Goal: Transaction & Acquisition: Subscribe to service/newsletter

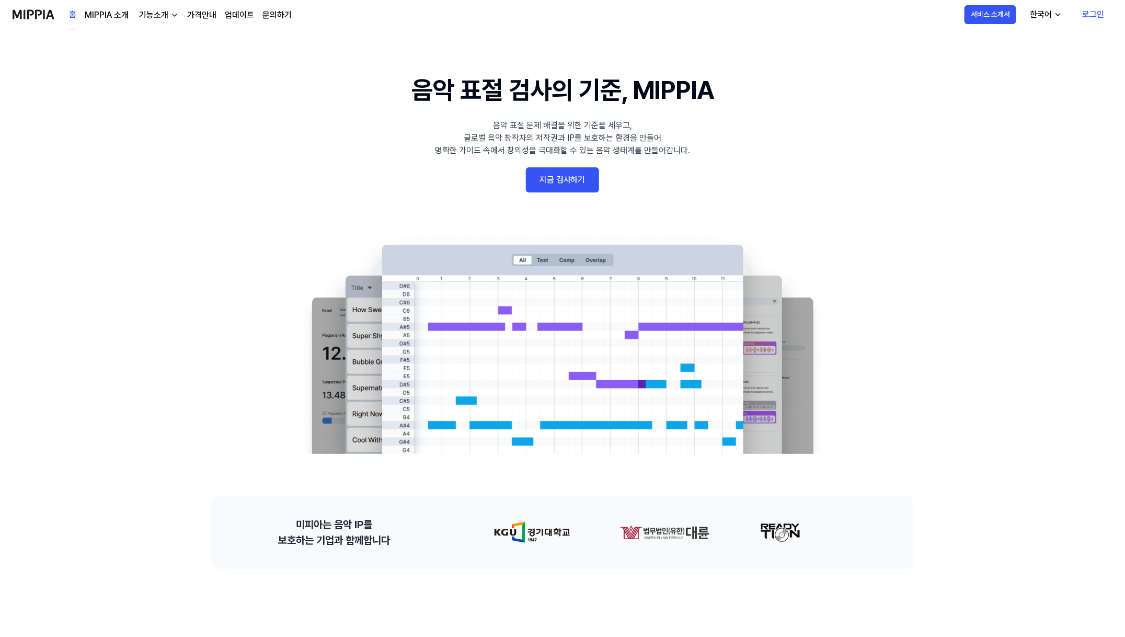
click at [1088, 15] on link "로그인" at bounding box center [1093, 14] width 39 height 29
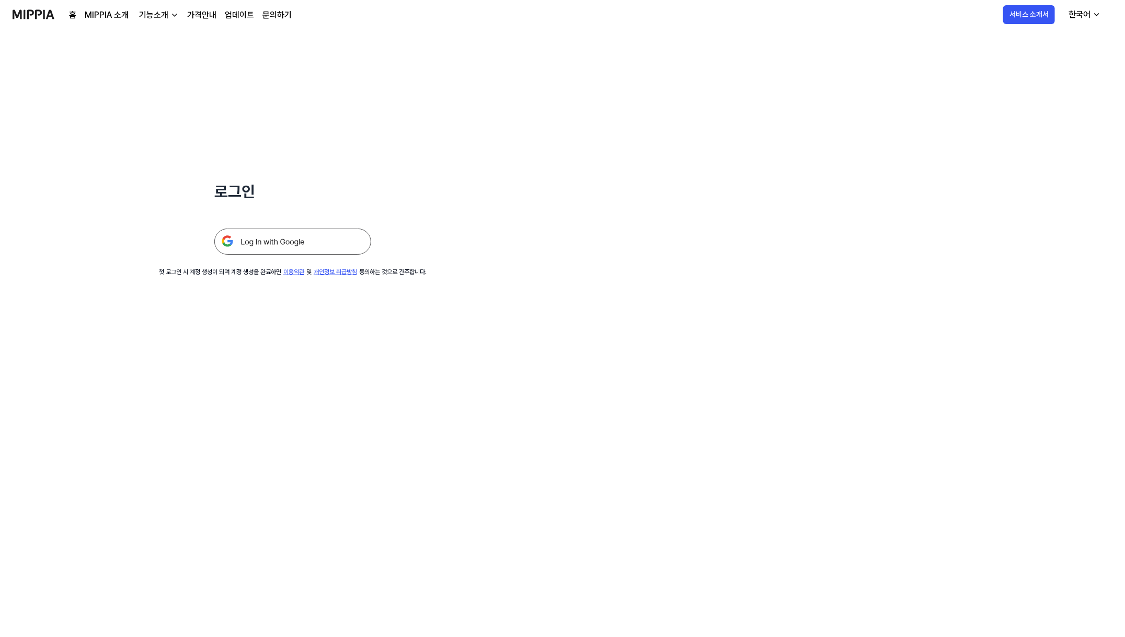
scroll to position [2, 0]
click at [340, 249] on img at bounding box center [292, 239] width 157 height 26
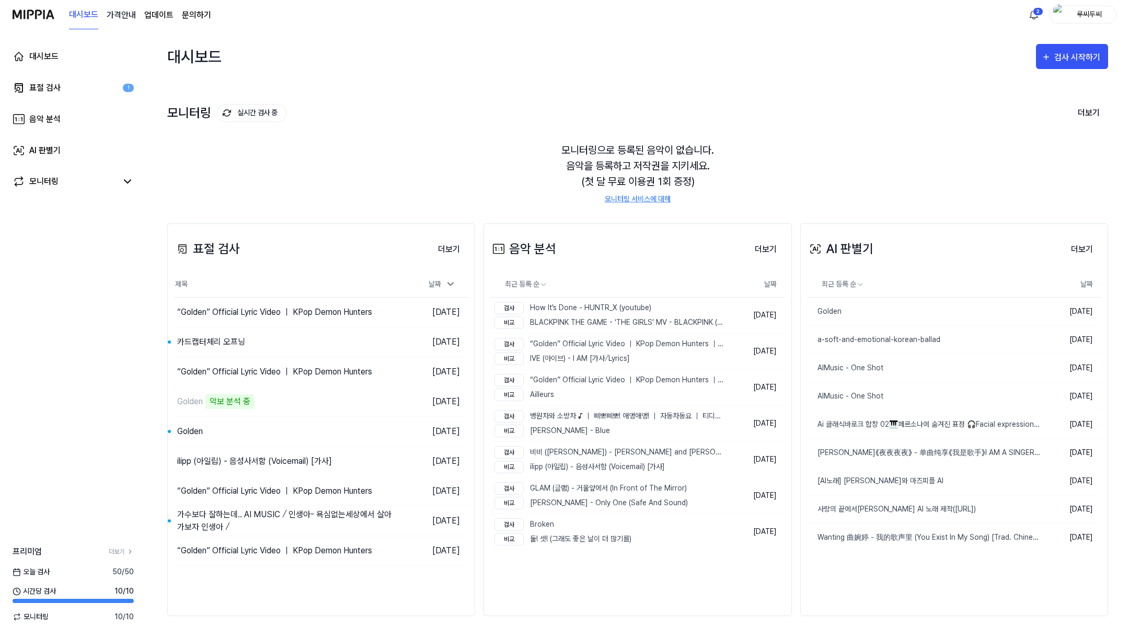
click at [126, 16] on 버튼 "가격안내" at bounding box center [121, 15] width 29 height 13
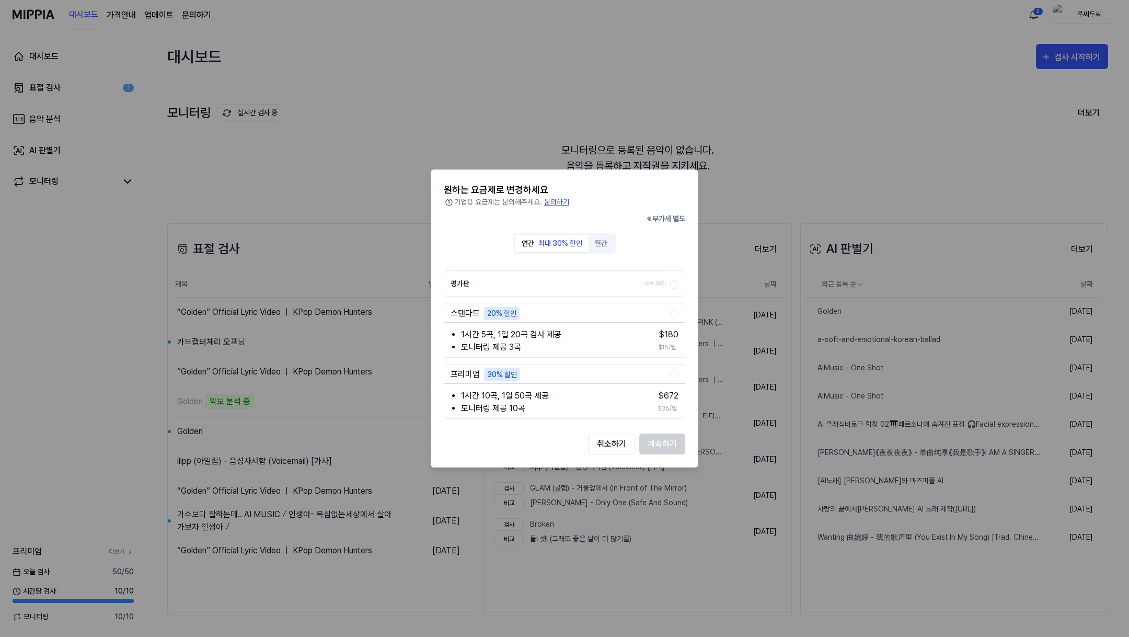
click at [638, 327] on div "1시간 5곡, 1일 20곡 검사 제공 모니터링 제공 3곡 $ 180 $15/월" at bounding box center [564, 339] width 240 height 29
click at [645, 439] on button "계속하기" at bounding box center [662, 443] width 46 height 21
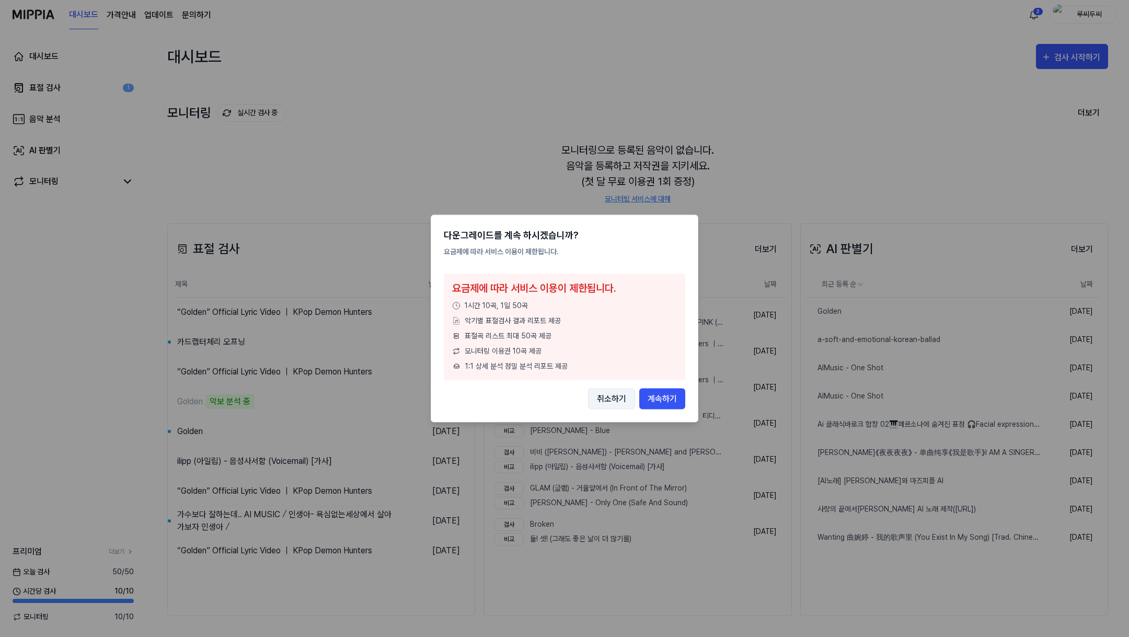
click at [621, 404] on button "취소하기" at bounding box center [611, 398] width 47 height 21
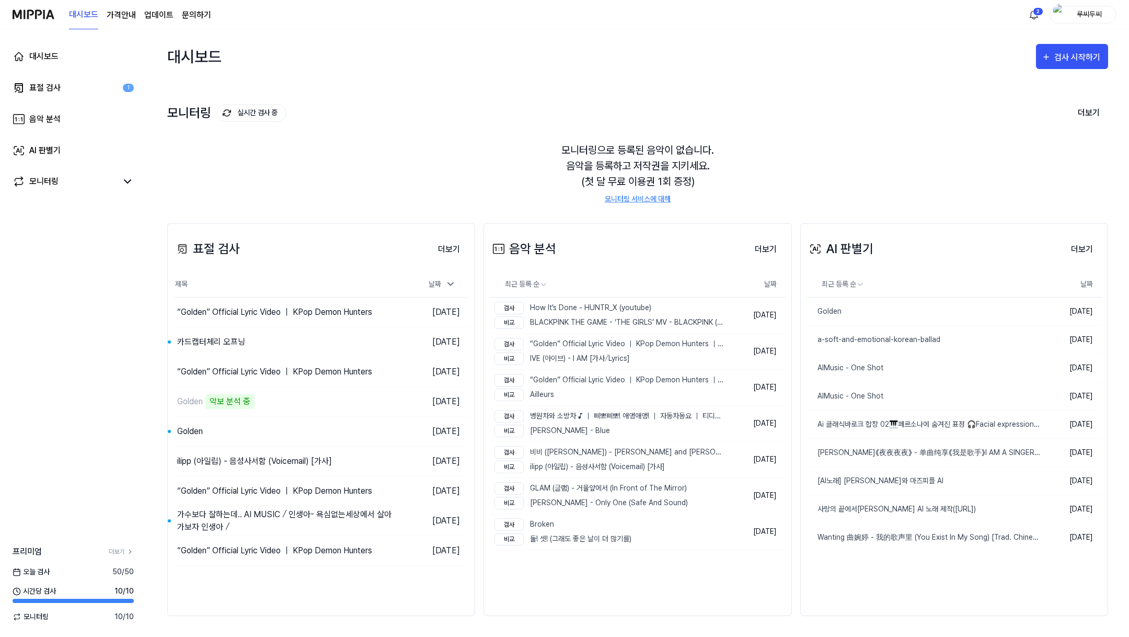
click at [121, 25] on div "대시보드 가격안내 업데이트 문의하기" at bounding box center [140, 14] width 142 height 29
click at [131, 4] on div "대시보드 가격안내 업데이트 문의하기" at bounding box center [140, 14] width 142 height 29
click at [128, 12] on 버튼 "가격안내" at bounding box center [121, 15] width 29 height 13
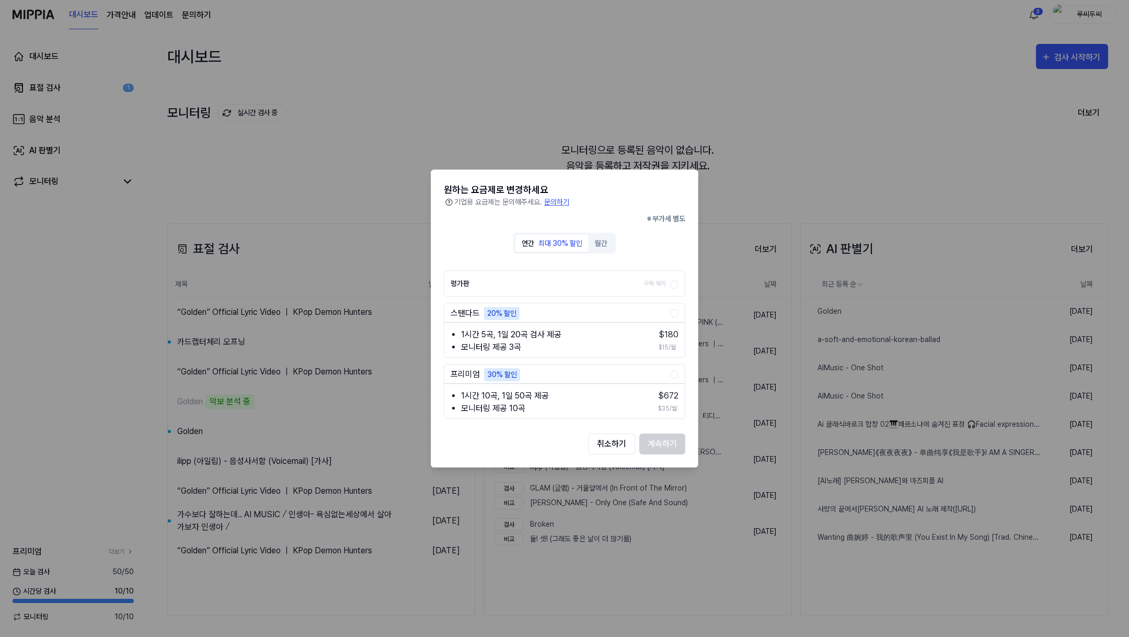
click at [584, 395] on li "1시간 10곡, 1일 50곡 제공" at bounding box center [552, 395] width 182 height 13
click at [656, 443] on button "계속하기" at bounding box center [662, 443] width 46 height 21
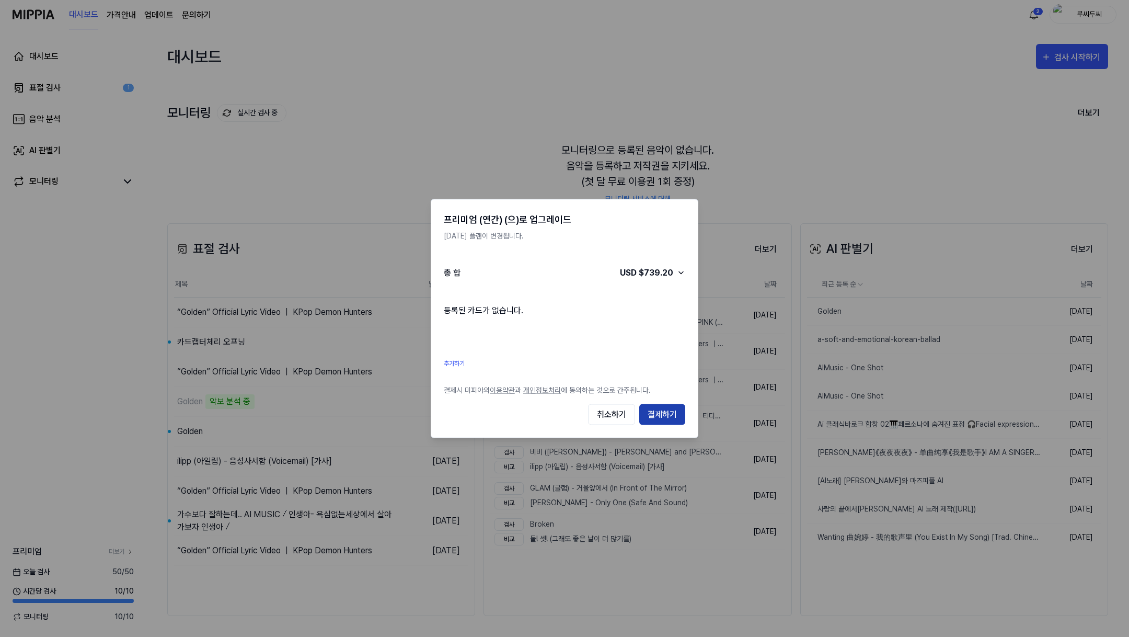
click at [657, 413] on button "결제하기" at bounding box center [662, 414] width 46 height 21
click at [656, 411] on button "결제하기" at bounding box center [662, 414] width 46 height 21
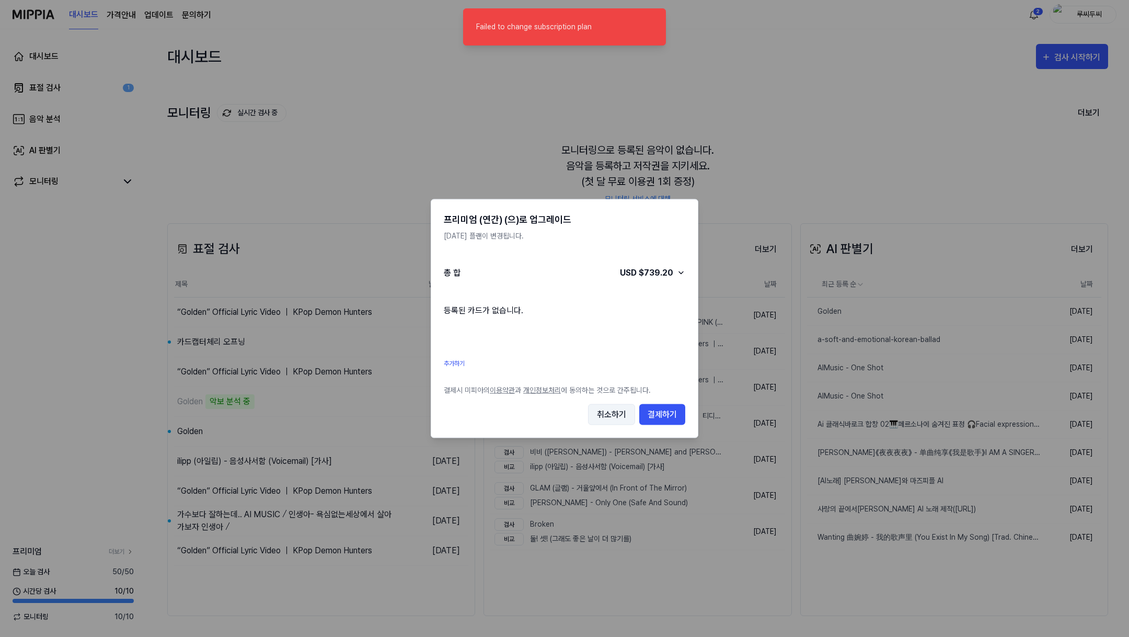
click at [627, 413] on button "취소하기" at bounding box center [611, 414] width 47 height 21
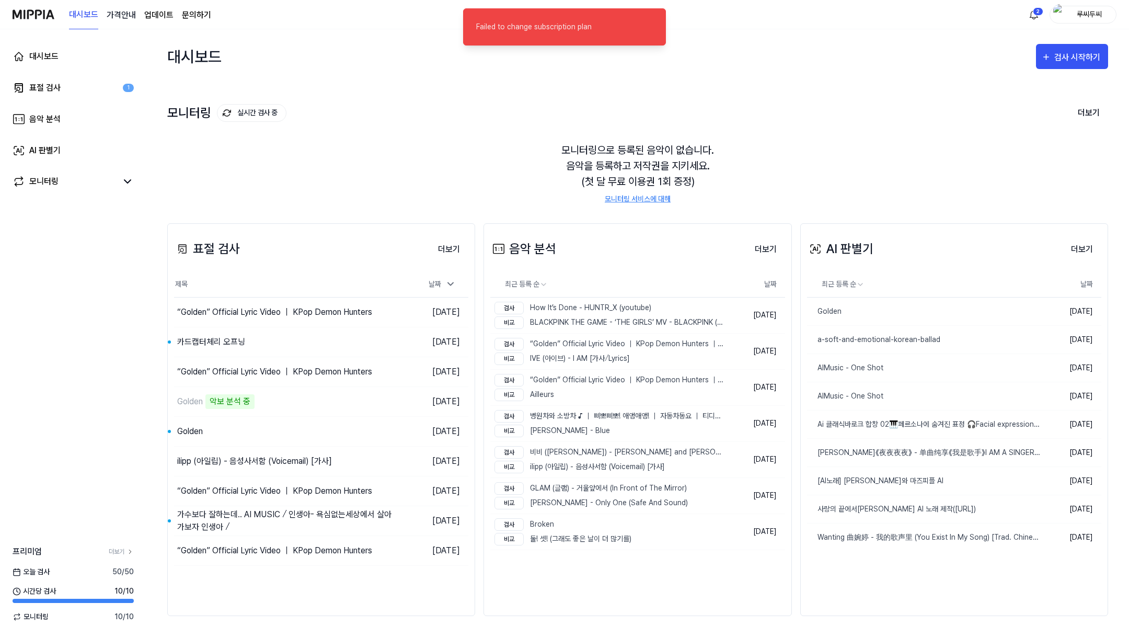
click at [124, 12] on 버튼 "가격안내" at bounding box center [121, 15] width 29 height 13
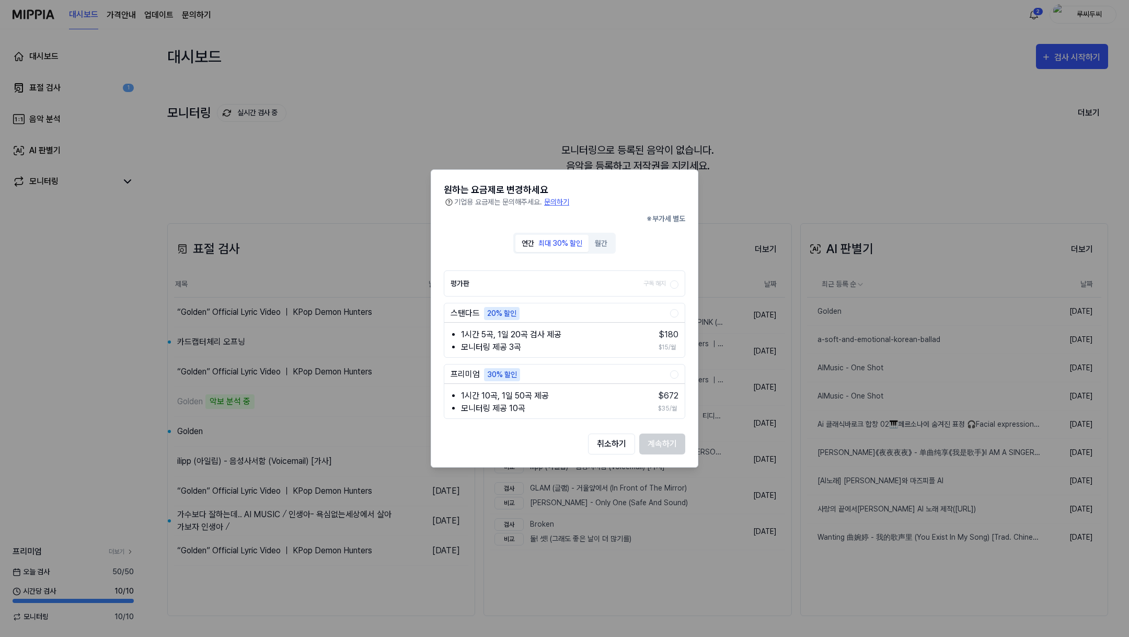
drag, startPoint x: 610, startPoint y: 444, endPoint x: 463, endPoint y: 340, distance: 180.4
click at [610, 444] on button "취소하기" at bounding box center [611, 443] width 47 height 21
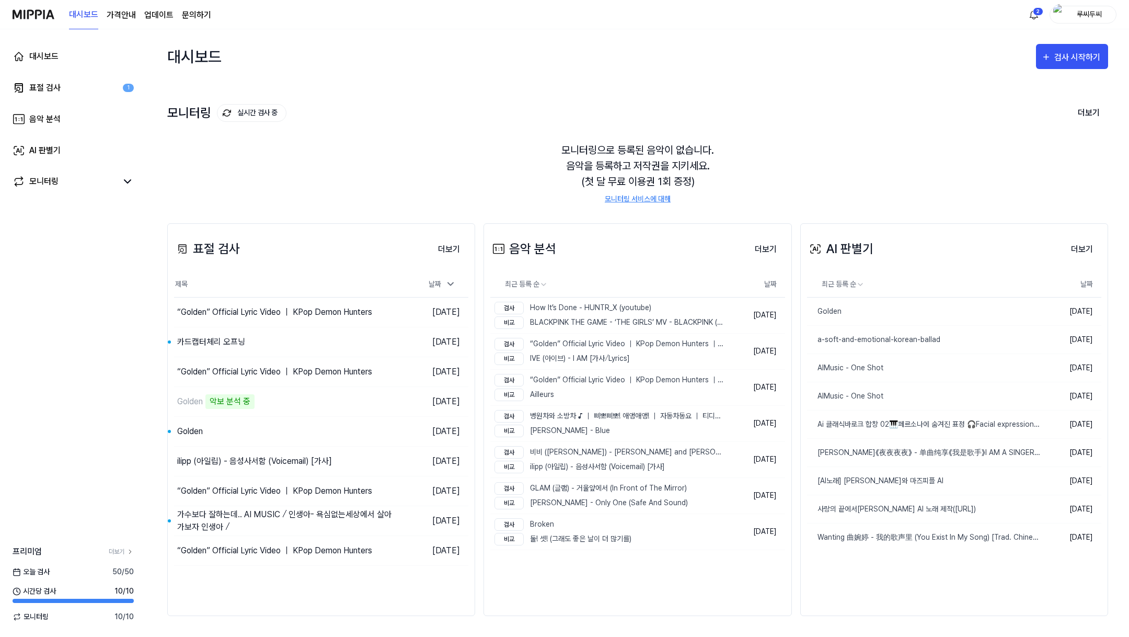
click at [190, 13] on link "문의하기" at bounding box center [196, 15] width 29 height 13
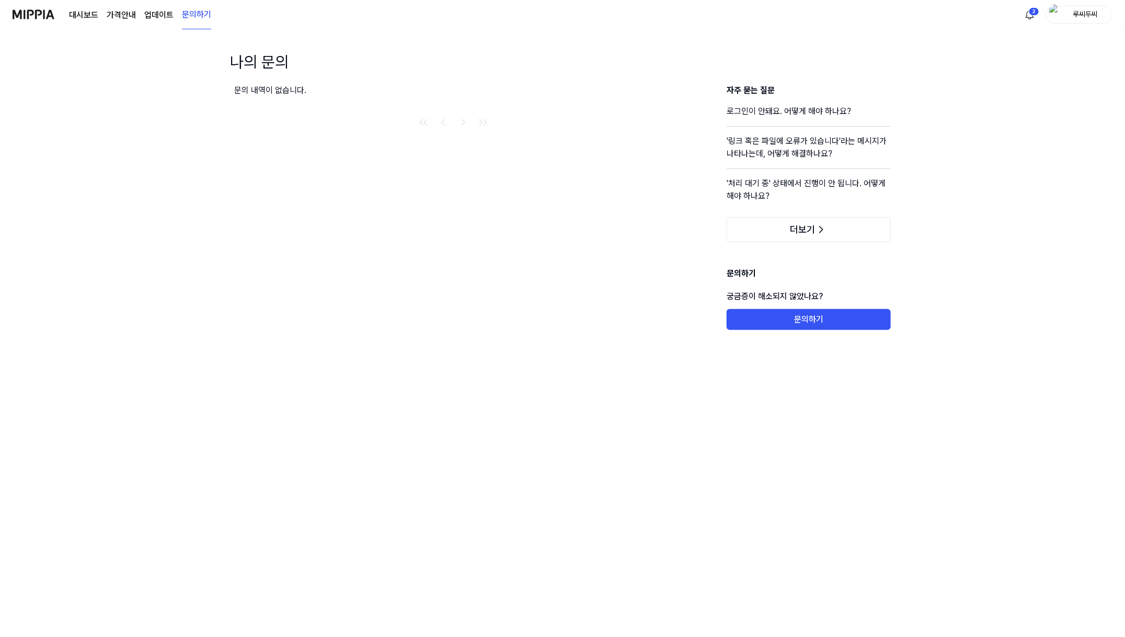
click at [161, 15] on link "업데이트" at bounding box center [158, 15] width 29 height 13
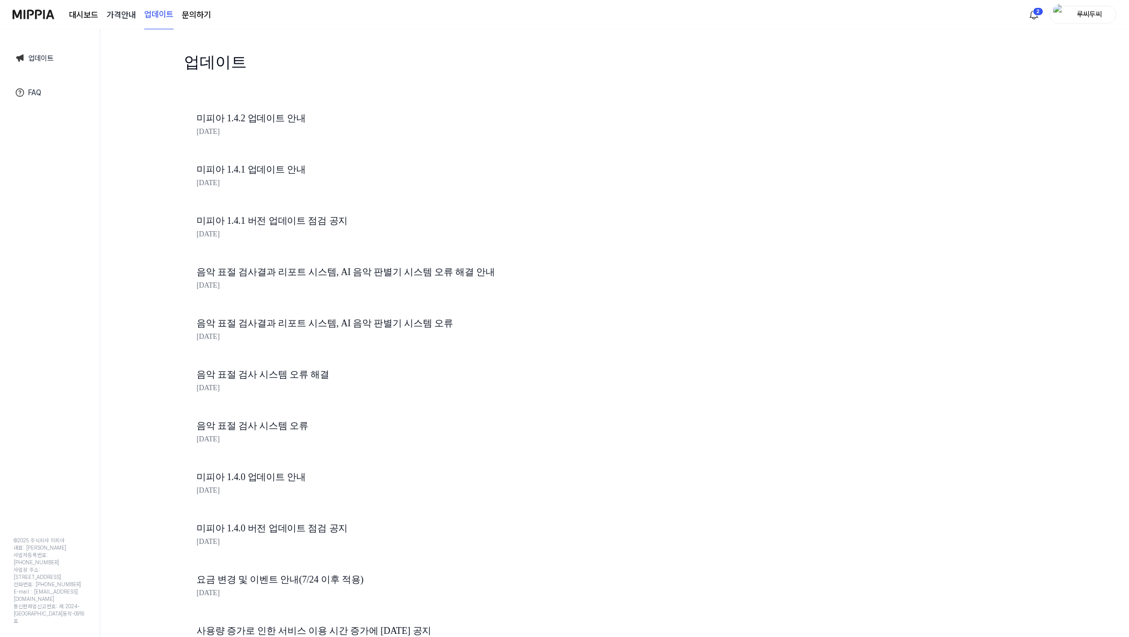
click at [127, 17] on 버튼 "가격안내" at bounding box center [121, 15] width 29 height 13
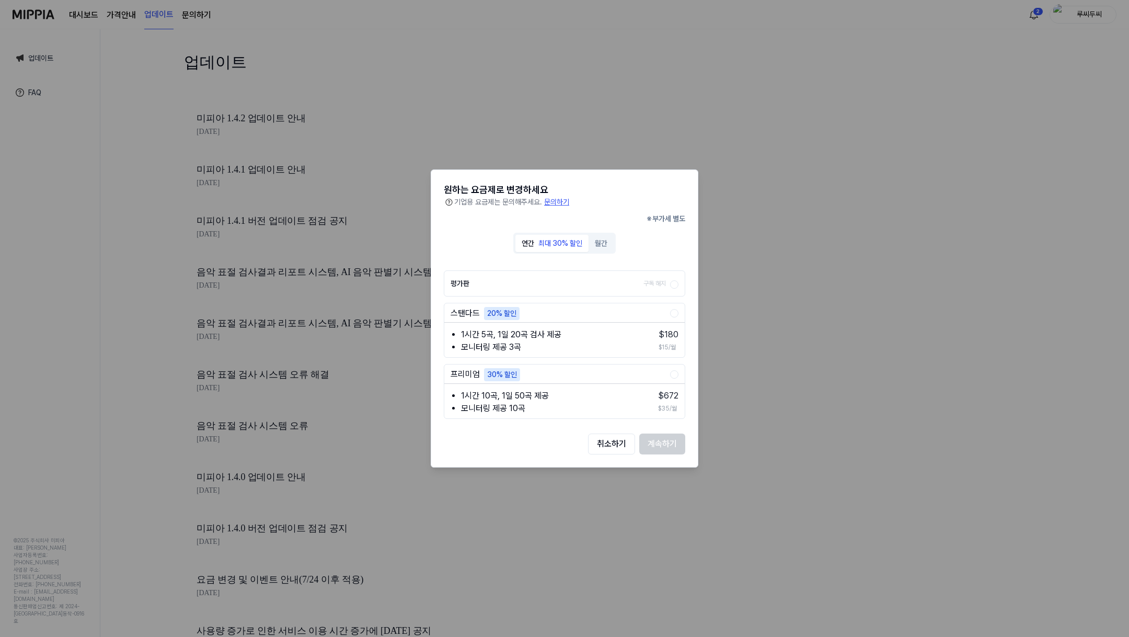
click at [627, 304] on div "스탠다드 20% 할인 1시간 5곡, 1일 20곡 검사 제공 모니터링 제공 3곡 $ 180 $15/월" at bounding box center [565, 330] width 242 height 55
click at [116, 15] on div at bounding box center [564, 318] width 1129 height 637
click at [596, 444] on button "취소하기" at bounding box center [611, 443] width 47 height 21
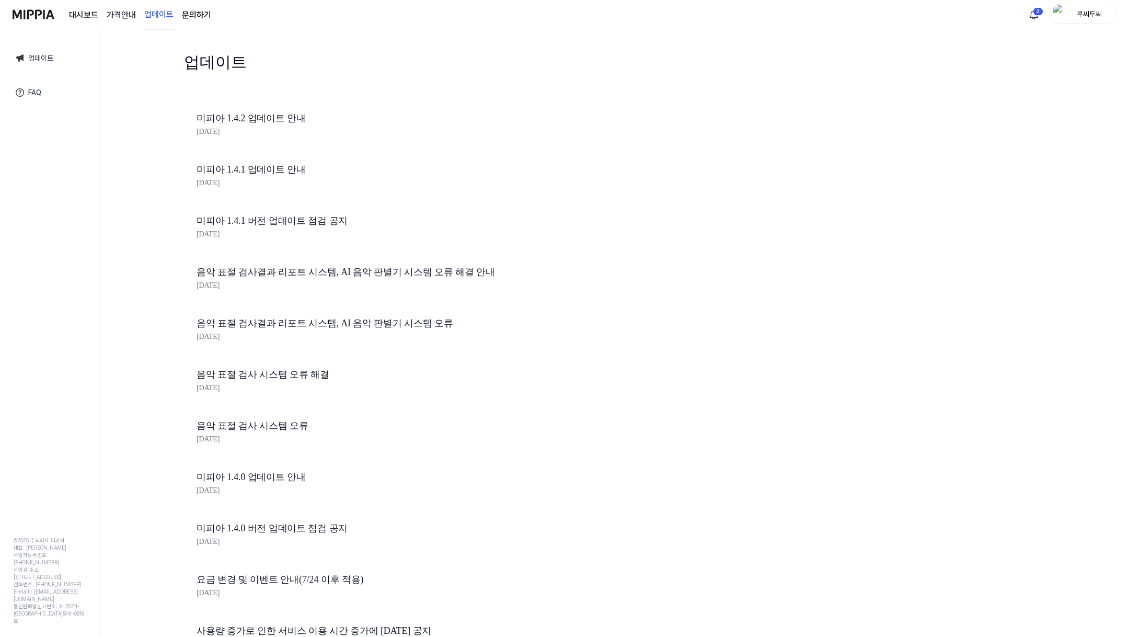
click at [109, 12] on 버튼 "가격안내" at bounding box center [121, 15] width 29 height 13
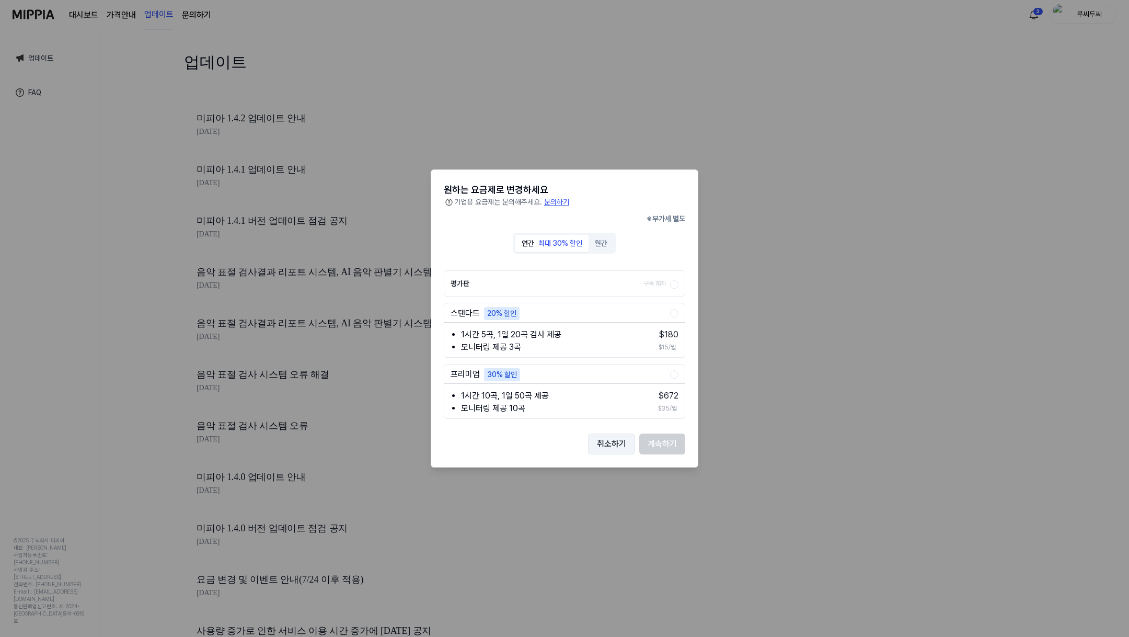
drag, startPoint x: 627, startPoint y: 434, endPoint x: 542, endPoint y: 423, distance: 85.9
click at [627, 434] on button "취소하기" at bounding box center [611, 443] width 47 height 21
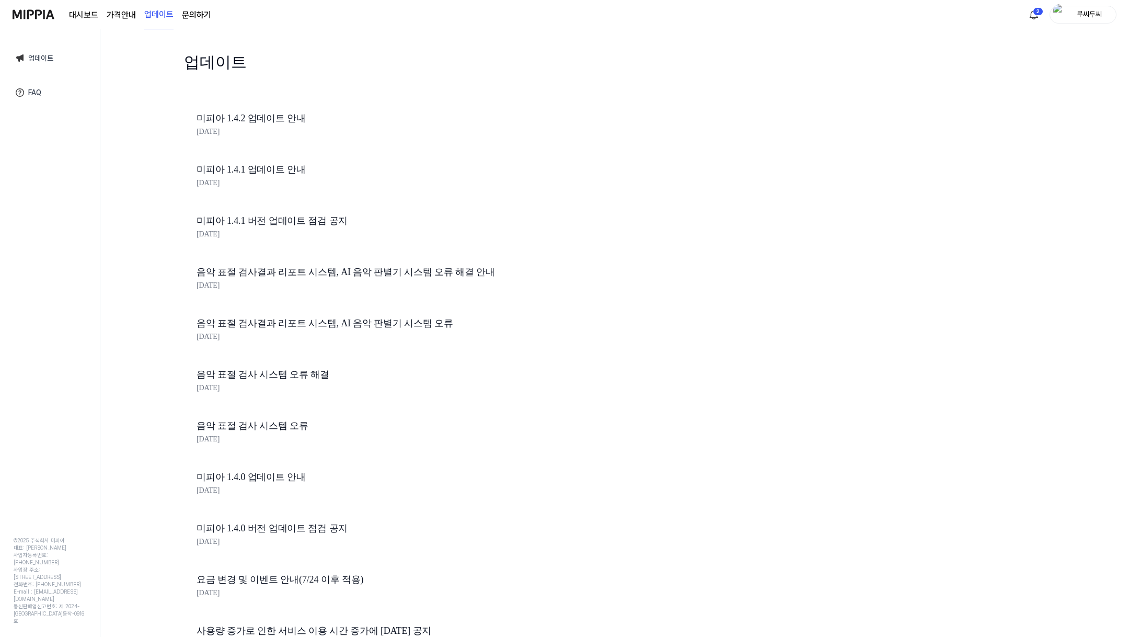
click at [86, 12] on link "대시보드" at bounding box center [83, 15] width 29 height 13
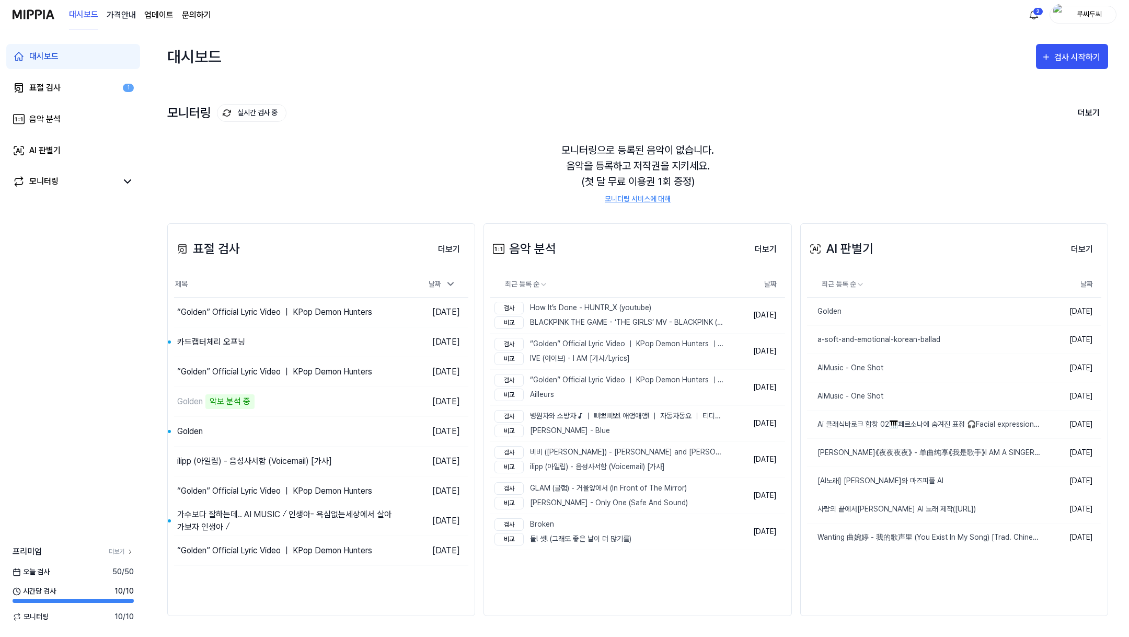
click at [119, 14] on 버튼 "가격안내" at bounding box center [121, 15] width 29 height 13
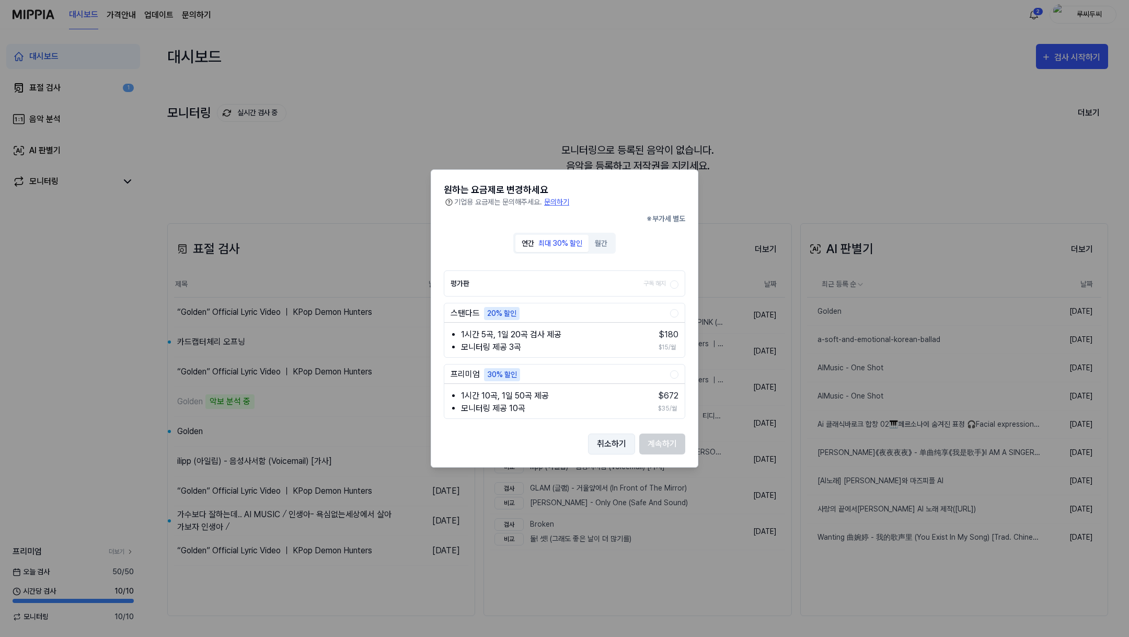
click at [622, 446] on button "취소하기" at bounding box center [611, 443] width 47 height 21
